Goal: Transaction & Acquisition: Purchase product/service

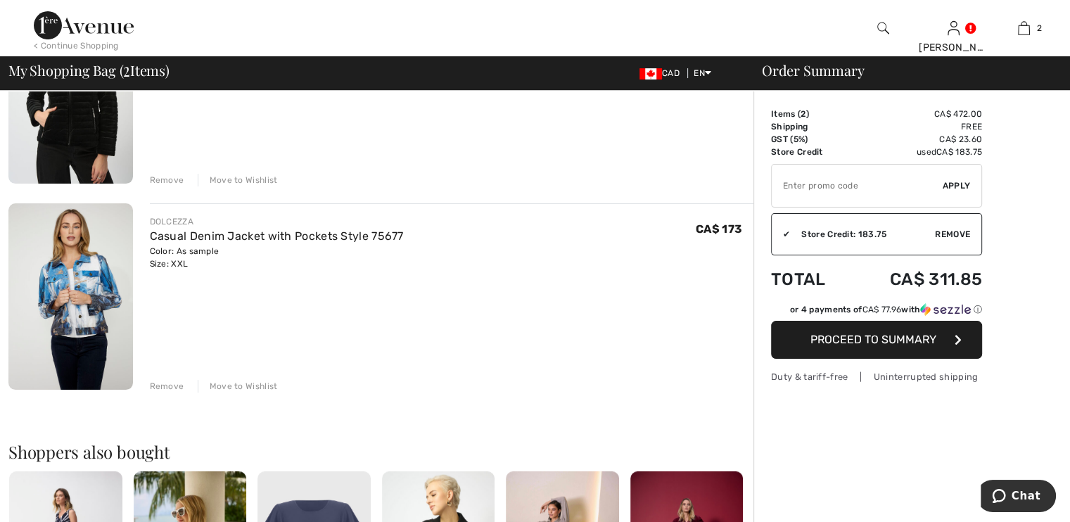
scroll to position [211, 0]
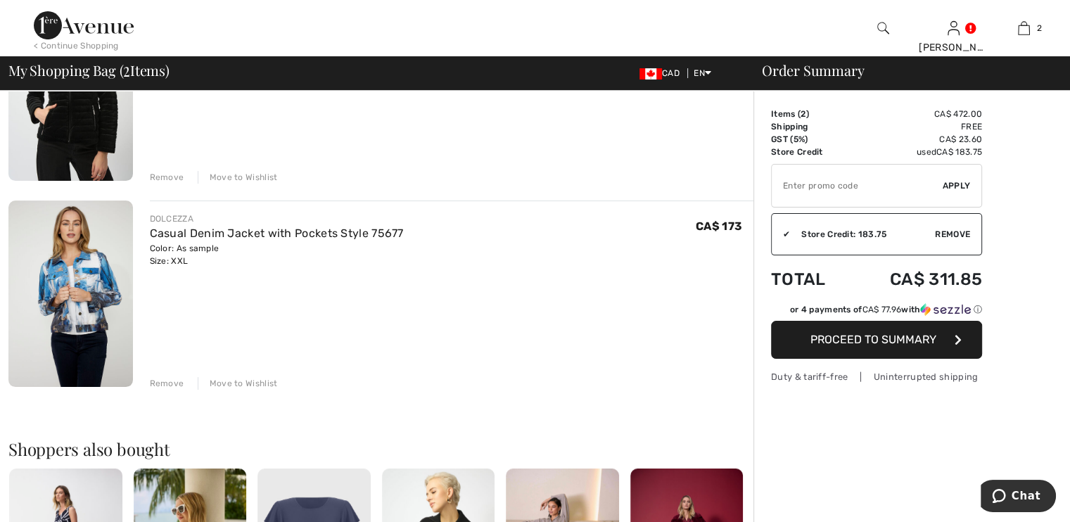
click at [87, 292] on img at bounding box center [70, 293] width 124 height 186
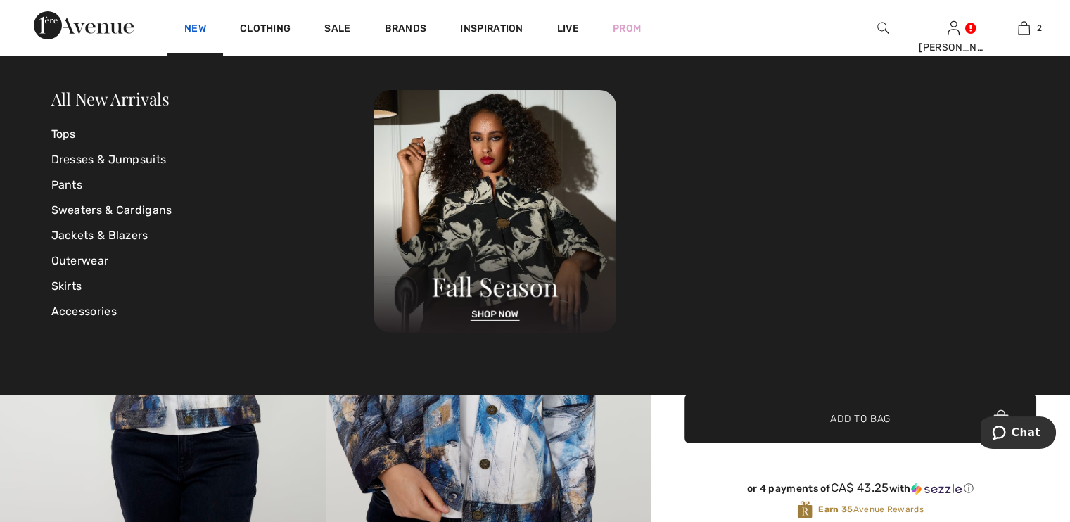
click at [198, 28] on link "New" at bounding box center [195, 30] width 22 height 15
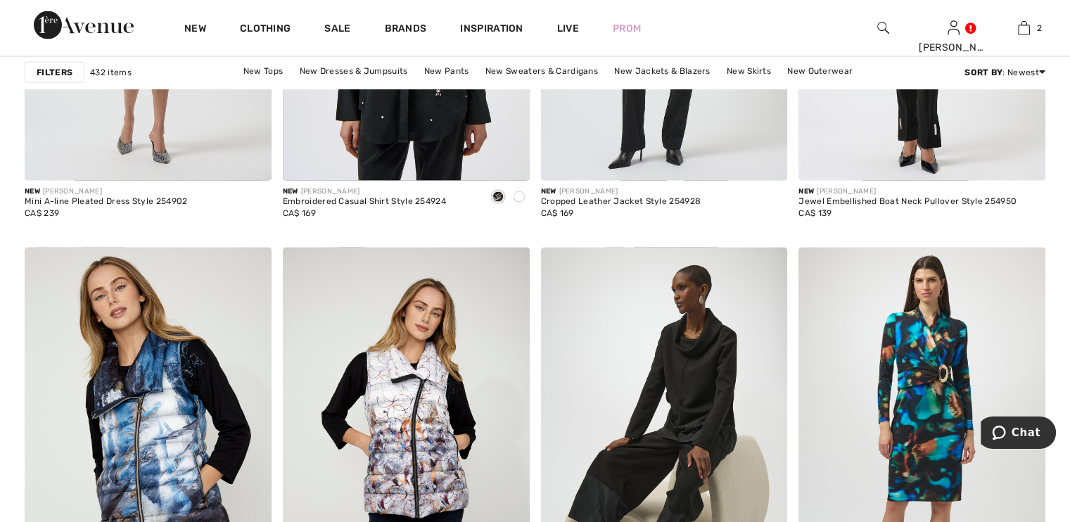
scroll to position [3024, 0]
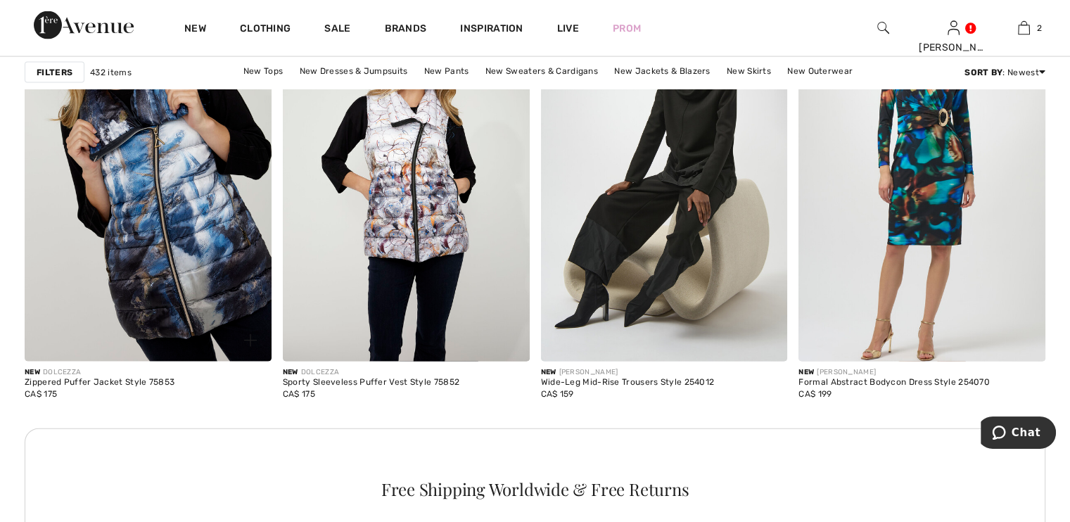
click at [144, 210] on img at bounding box center [148, 177] width 247 height 370
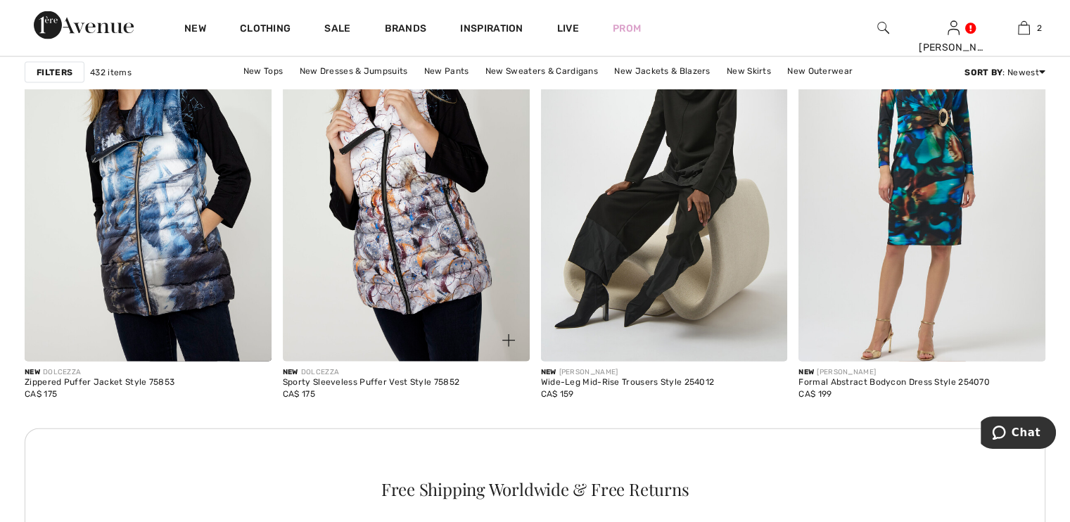
click at [402, 198] on img at bounding box center [406, 177] width 247 height 370
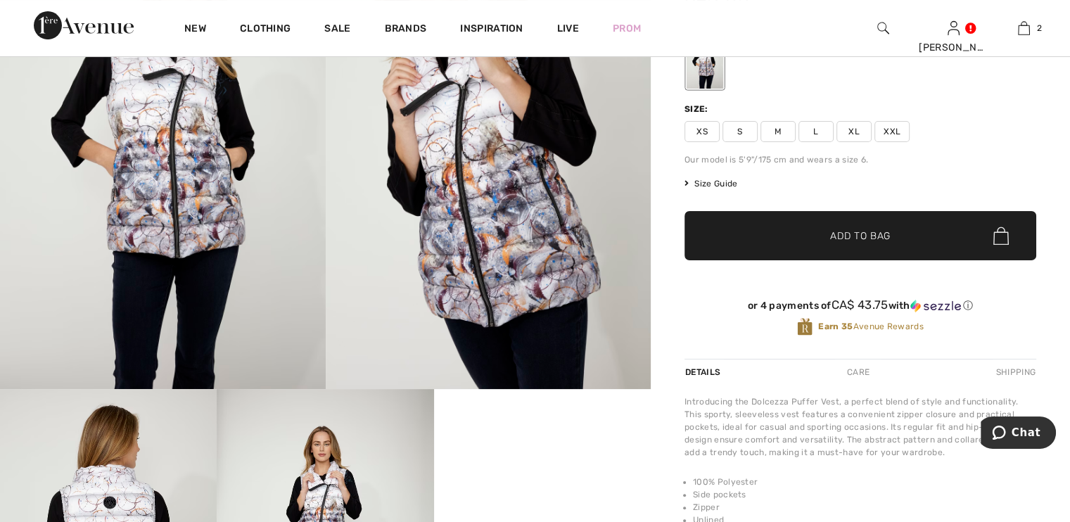
scroll to position [422, 0]
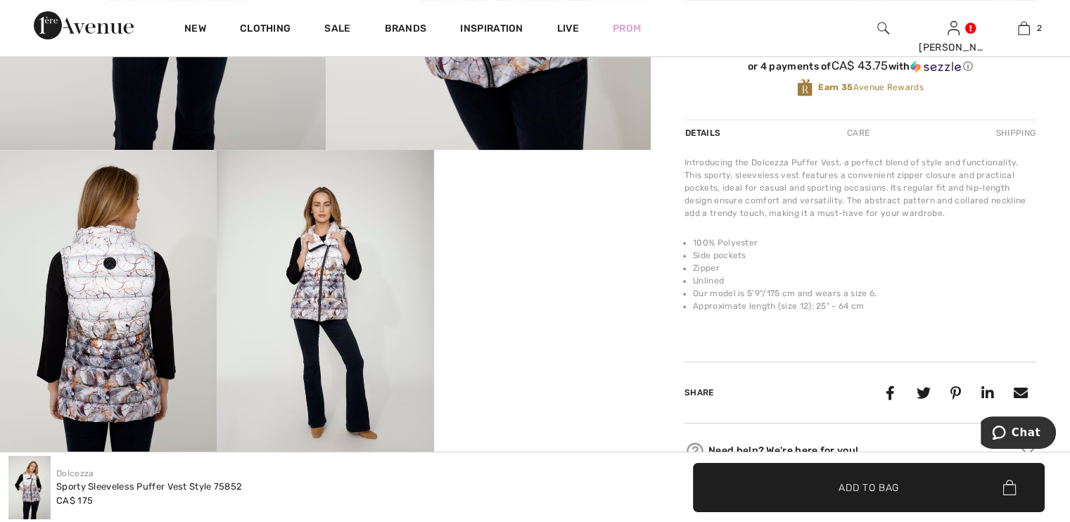
click at [554, 258] on video "Your browser does not support the video tag." at bounding box center [542, 204] width 217 height 108
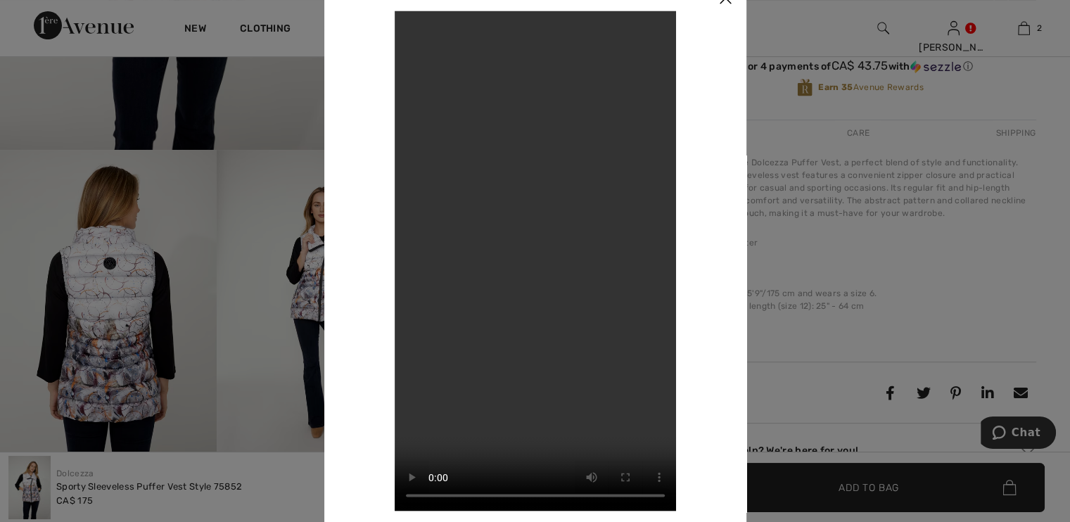
click at [546, 257] on video "Your browser does not support the video tag." at bounding box center [535, 261] width 281 height 500
click at [546, 224] on video "Your browser does not support the video tag." at bounding box center [535, 261] width 281 height 500
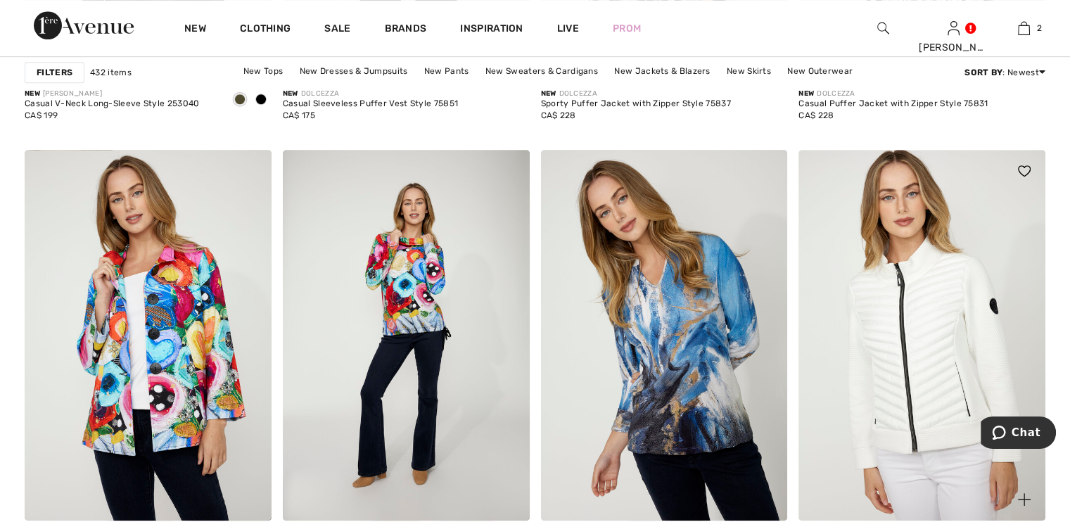
scroll to position [6400, 0]
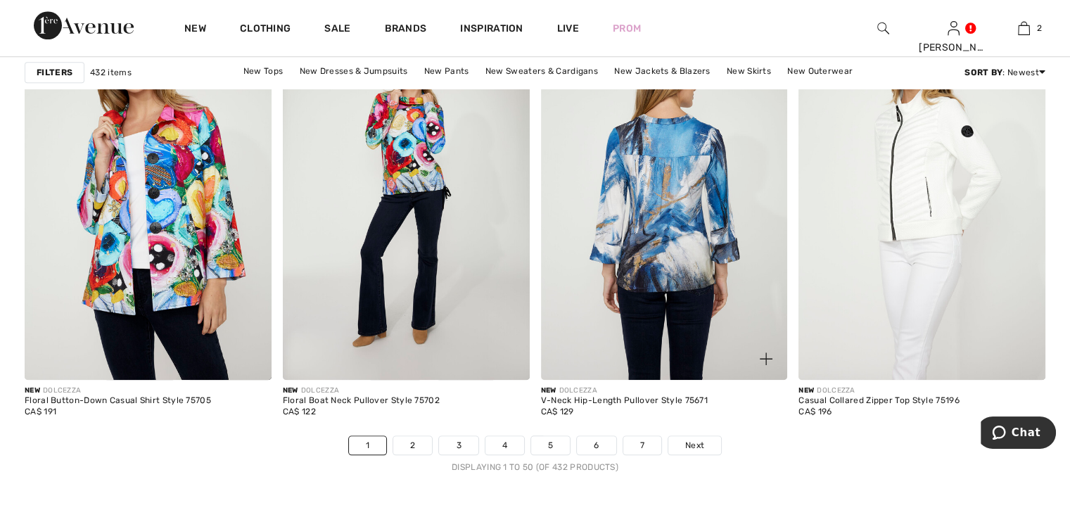
click at [686, 212] on img at bounding box center [664, 194] width 247 height 370
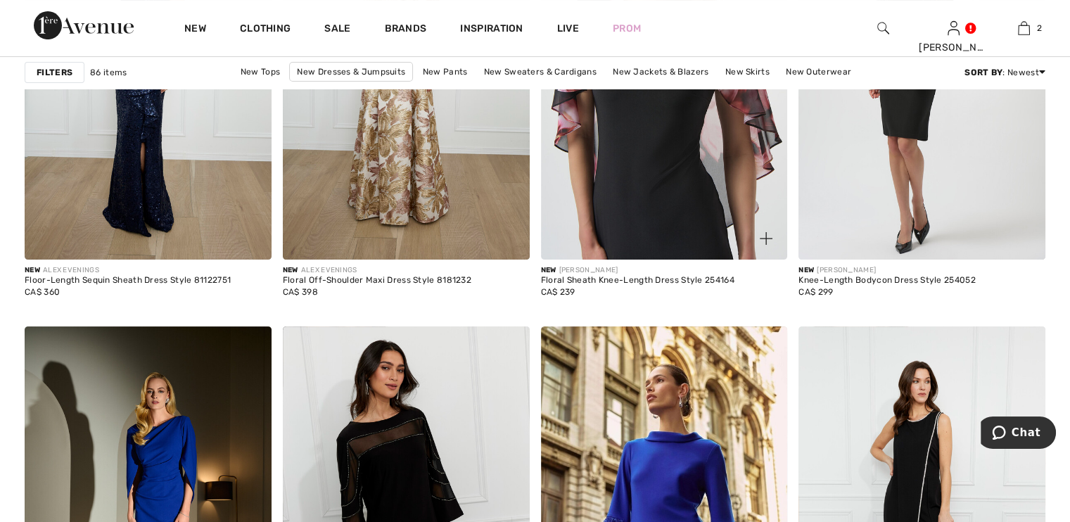
scroll to position [5134, 0]
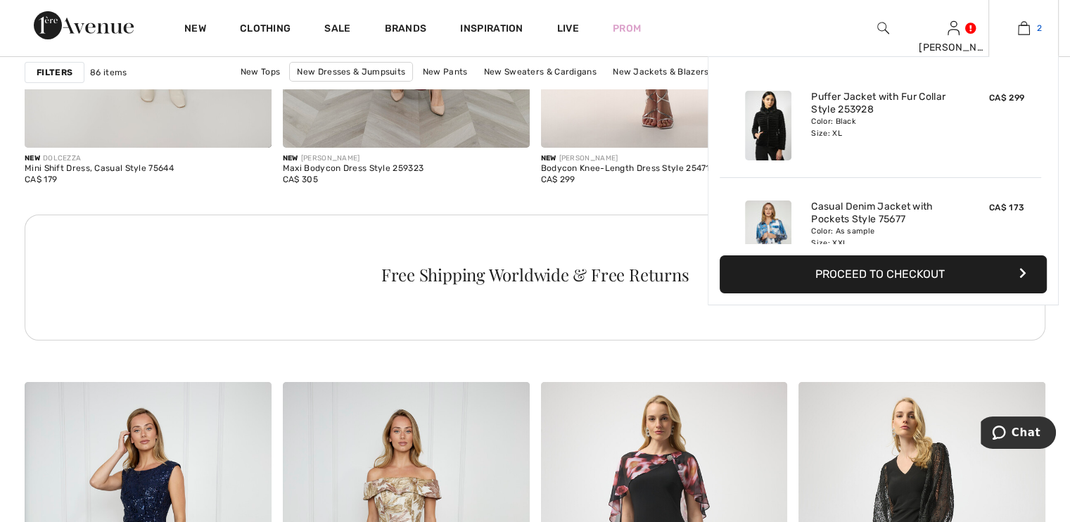
click at [1028, 23] on img at bounding box center [1024, 28] width 12 height 17
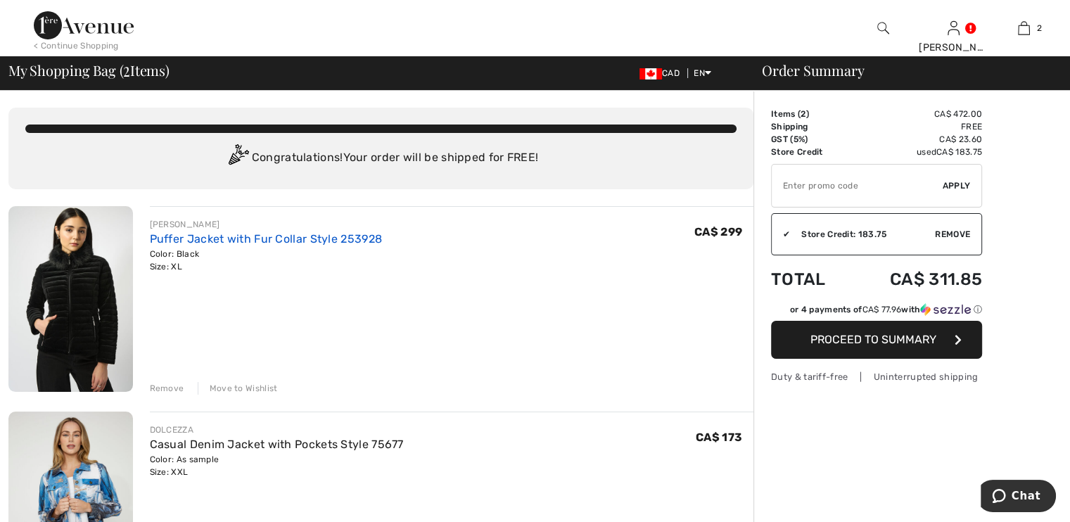
click at [202, 240] on link "Puffer Jacket with Fur Collar Style 253928" at bounding box center [266, 238] width 233 height 13
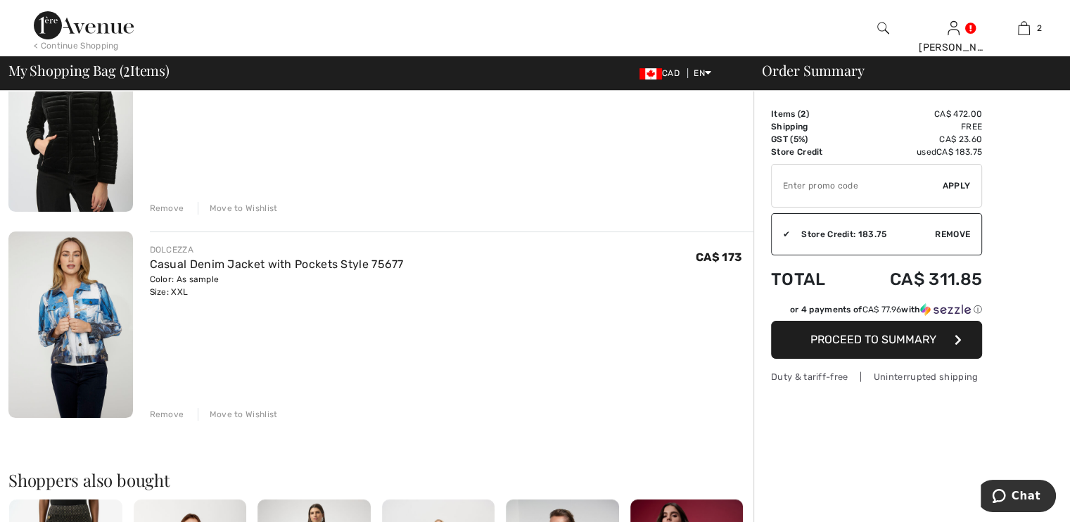
scroll to position [211, 0]
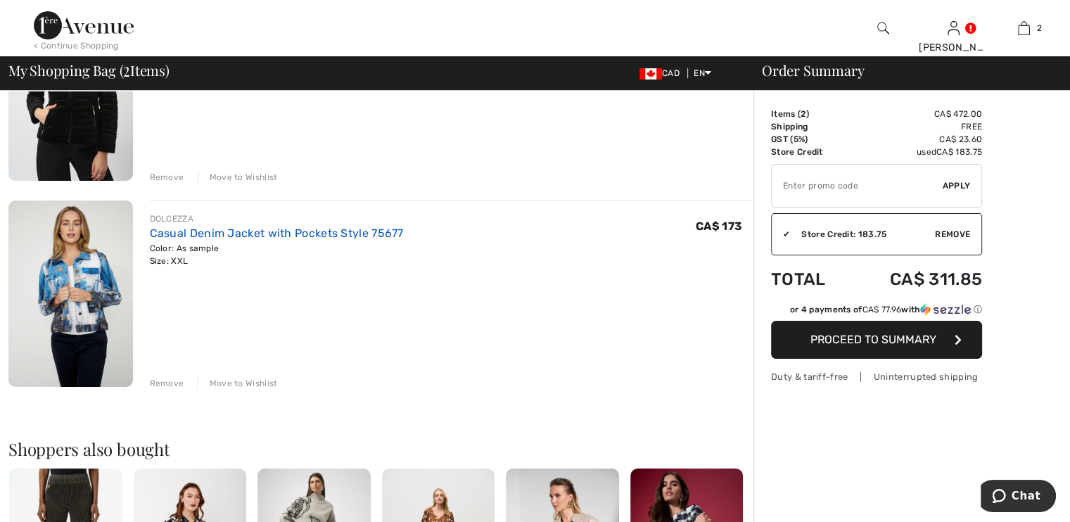
click at [211, 229] on link "Casual Denim Jacket with Pockets Style 75677" at bounding box center [277, 232] width 254 height 13
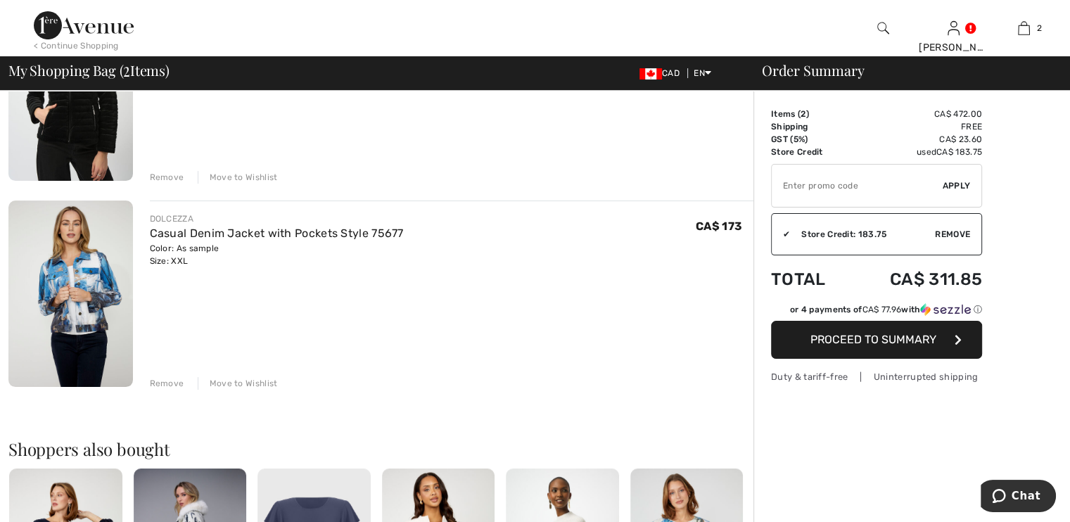
click at [253, 383] on div "Move to Wishlist" at bounding box center [238, 383] width 80 height 13
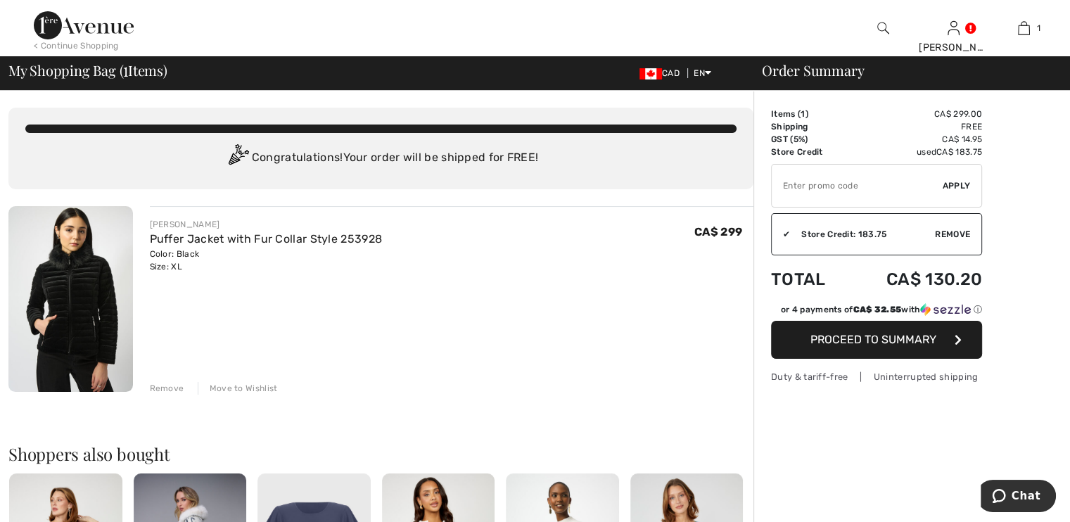
click at [110, 319] on img at bounding box center [70, 299] width 124 height 186
